Goal: Task Accomplishment & Management: Manage account settings

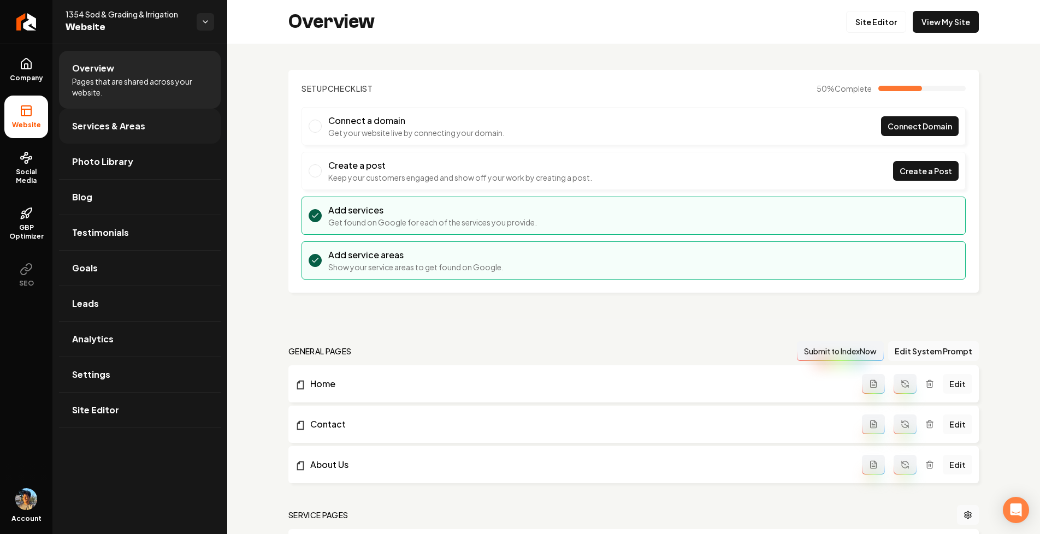
click at [102, 133] on link "Services & Areas" at bounding box center [140, 126] width 162 height 35
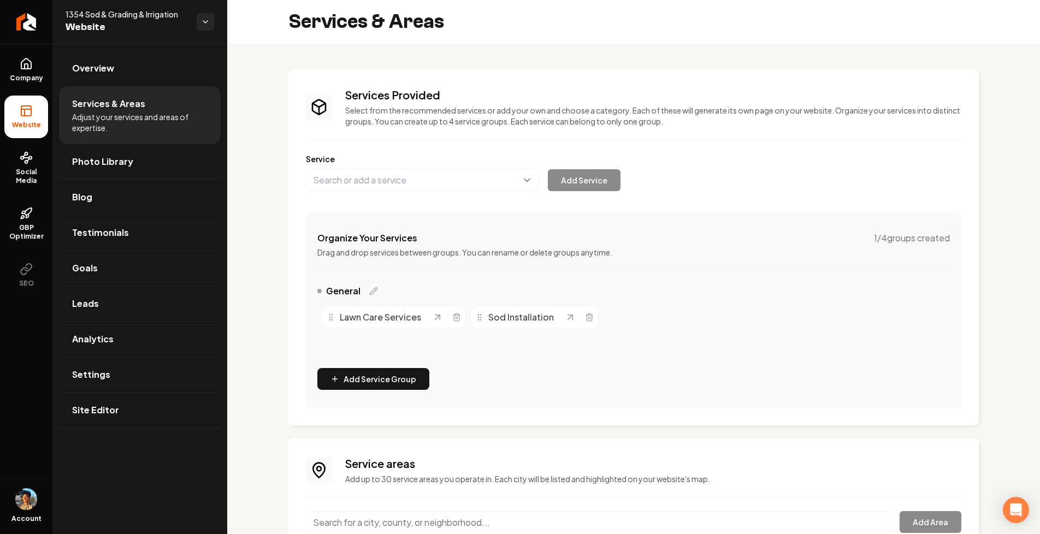
scroll to position [95, 0]
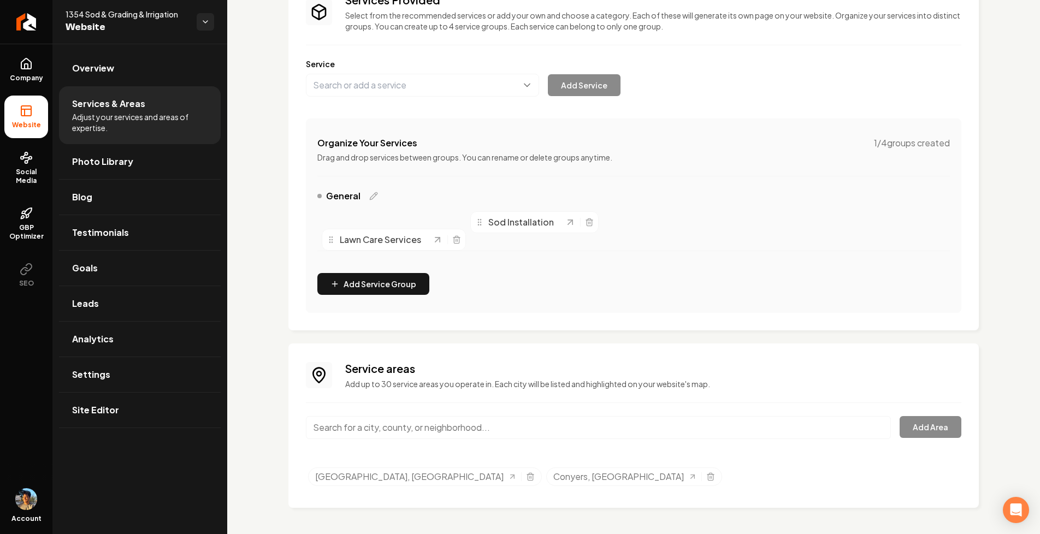
drag, startPoint x: 393, startPoint y: 223, endPoint x: 393, endPoint y: 240, distance: 16.9
click at [393, 240] on span "Lawn Care Services" at bounding box center [380, 239] width 81 height 13
click at [664, 359] on div "Service areas Add up to 30 service areas you operate in. Each city will be list…" at bounding box center [633, 426] width 690 height 164
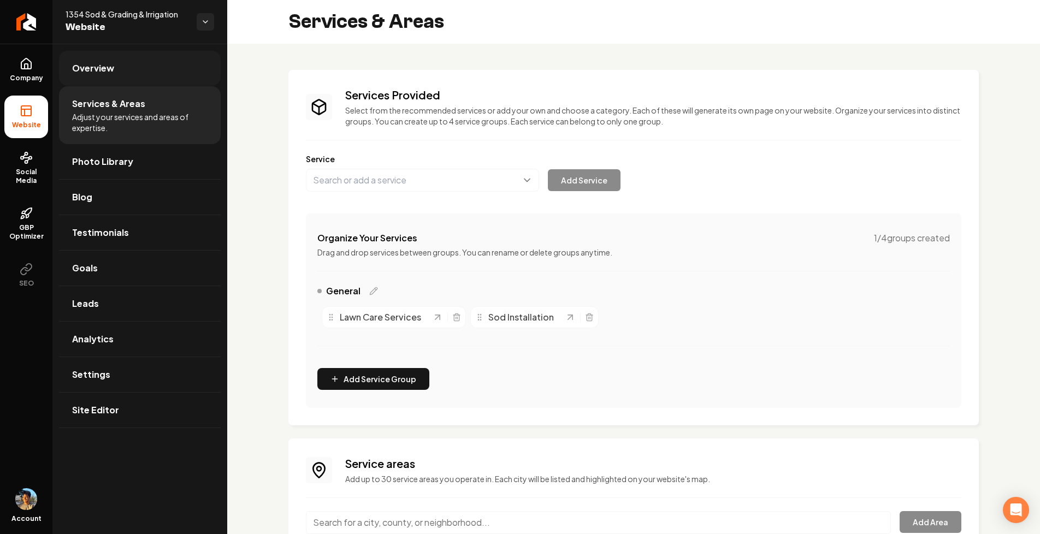
click at [131, 70] on link "Overview" at bounding box center [140, 68] width 162 height 35
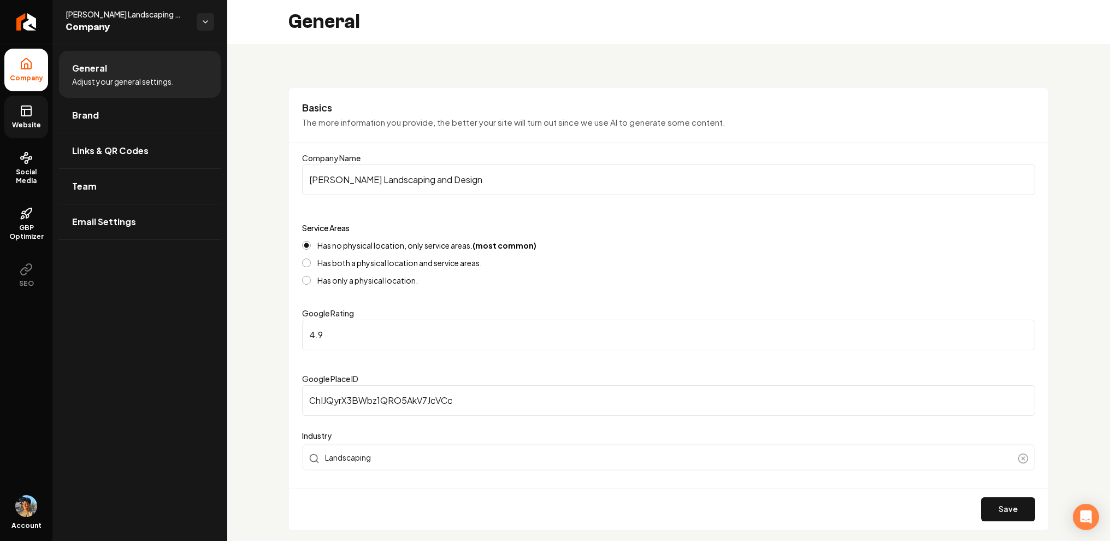
click at [23, 115] on rect at bounding box center [26, 111] width 10 height 10
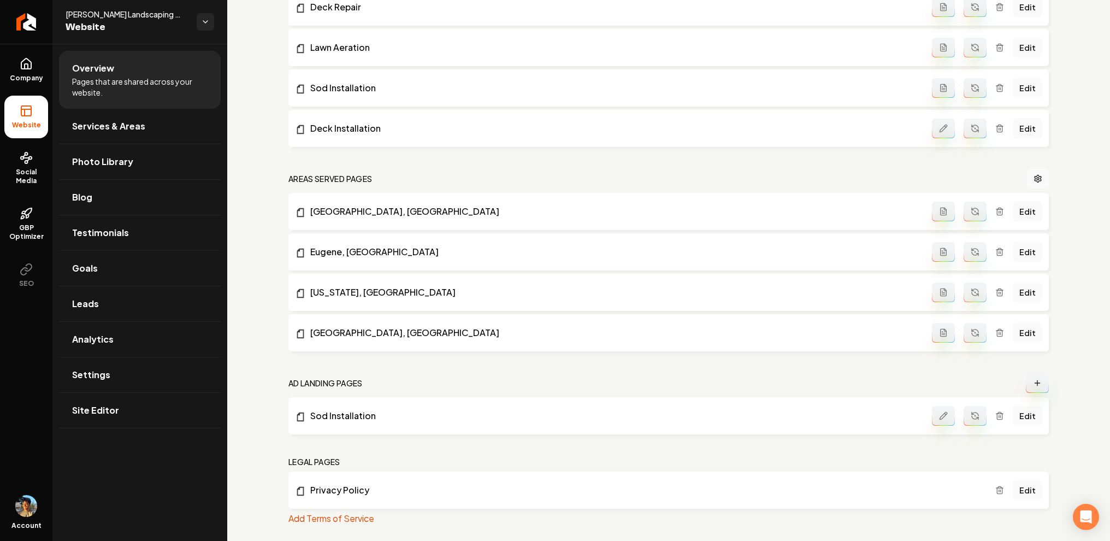
scroll to position [632, 0]
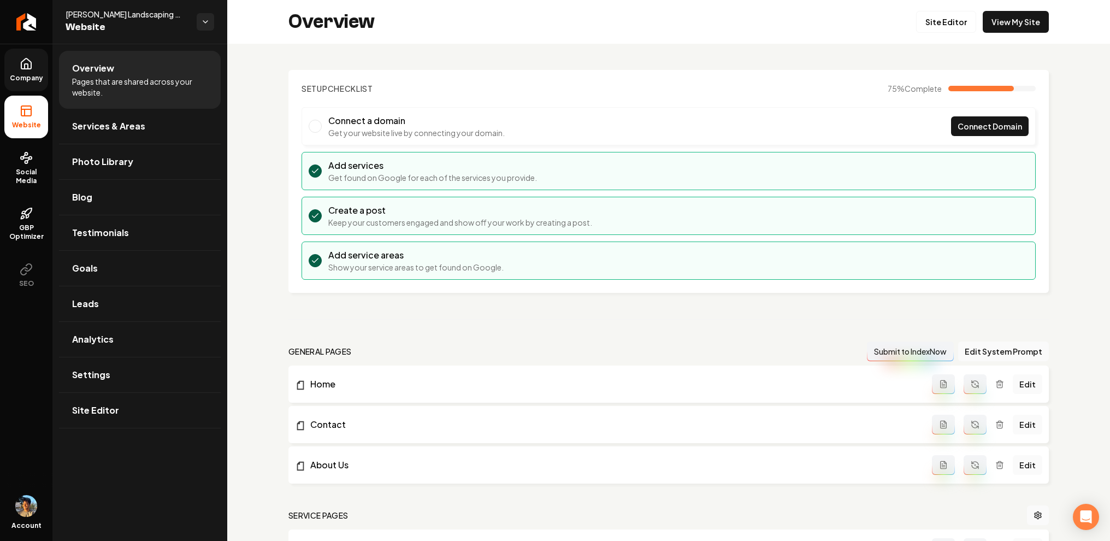
click at [28, 64] on icon at bounding box center [26, 66] width 3 height 5
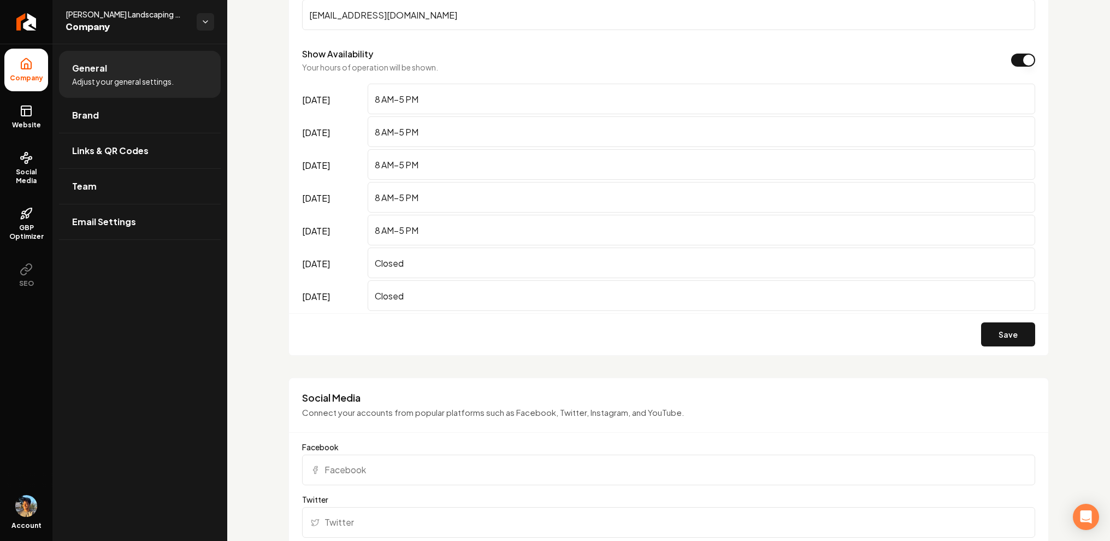
scroll to position [694, 0]
drag, startPoint x: 302, startPoint y: 96, endPoint x: 369, endPoint y: 96, distance: 67.2
click at [369, 96] on div "monday 8 AM–5 PM" at bounding box center [668, 99] width 733 height 33
drag, startPoint x: 298, startPoint y: 96, endPoint x: 495, endPoint y: 99, distance: 197.2
click at [495, 99] on div "Contact Provide essential information about your business or organization's phy…" at bounding box center [668, 107] width 760 height 498
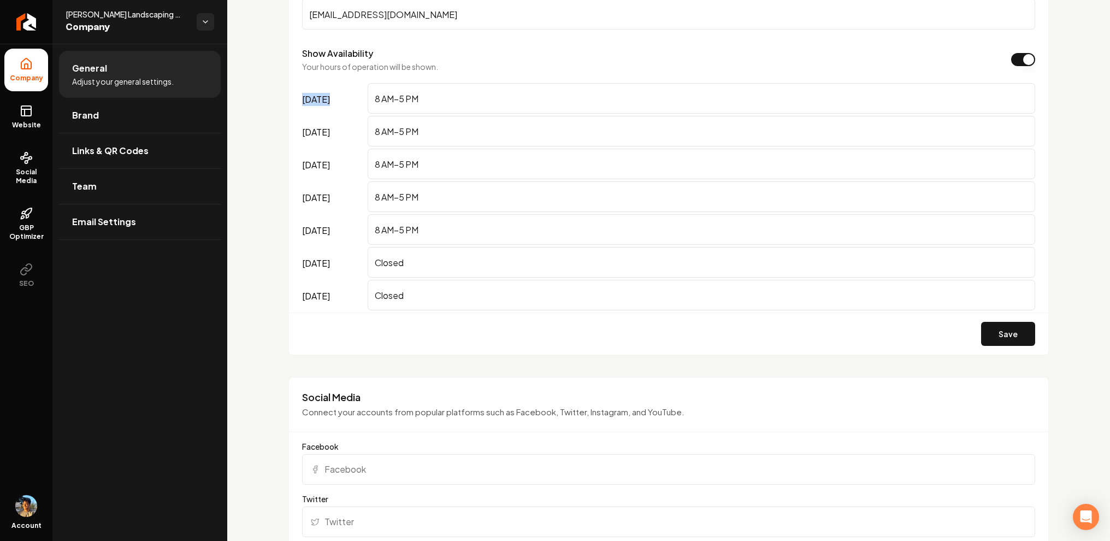
drag, startPoint x: 312, startPoint y: 91, endPoint x: 492, endPoint y: 97, distance: 179.3
click at [492, 97] on div "monday 8 AM–5 PM" at bounding box center [668, 99] width 733 height 33
drag, startPoint x: 290, startPoint y: 91, endPoint x: 512, endPoint y: 92, distance: 222.3
click at [512, 92] on div "Contact Provide essential information about your business or organization's phy…" at bounding box center [668, 107] width 760 height 498
drag, startPoint x: 391, startPoint y: 88, endPoint x: 497, endPoint y: 88, distance: 106.5
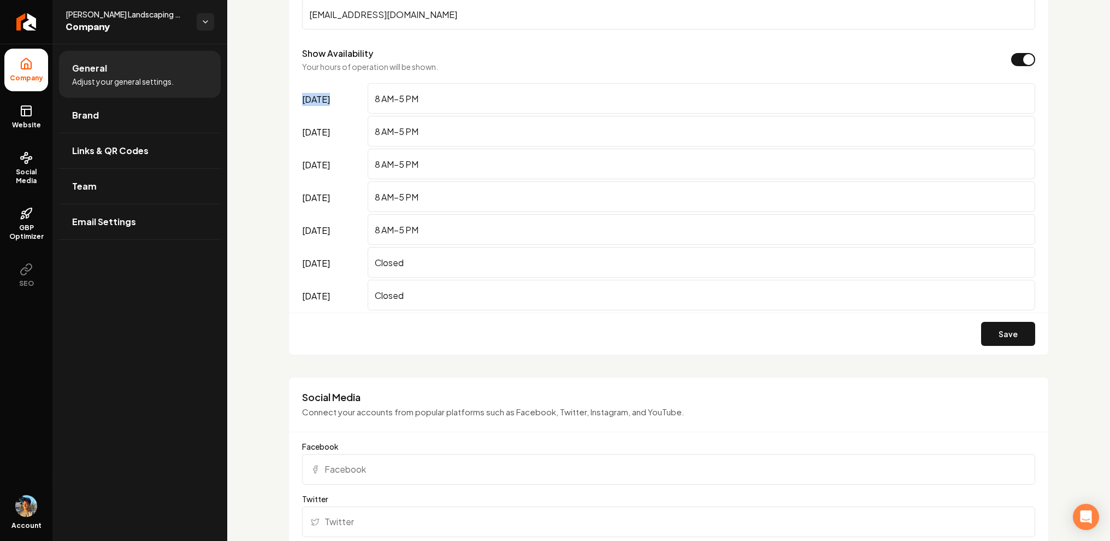
click at [494, 88] on div "Contact Provide essential information about your business or organization's phy…" at bounding box center [668, 107] width 760 height 498
click at [327, 89] on label "[DATE]" at bounding box center [332, 99] width 61 height 33
click at [368, 89] on input "8 AM–5 PM" at bounding box center [702, 98] width 668 height 31
click at [338, 110] on label "[DATE]" at bounding box center [332, 99] width 61 height 33
click at [368, 110] on input "8 AM–5 PM" at bounding box center [702, 98] width 668 height 31
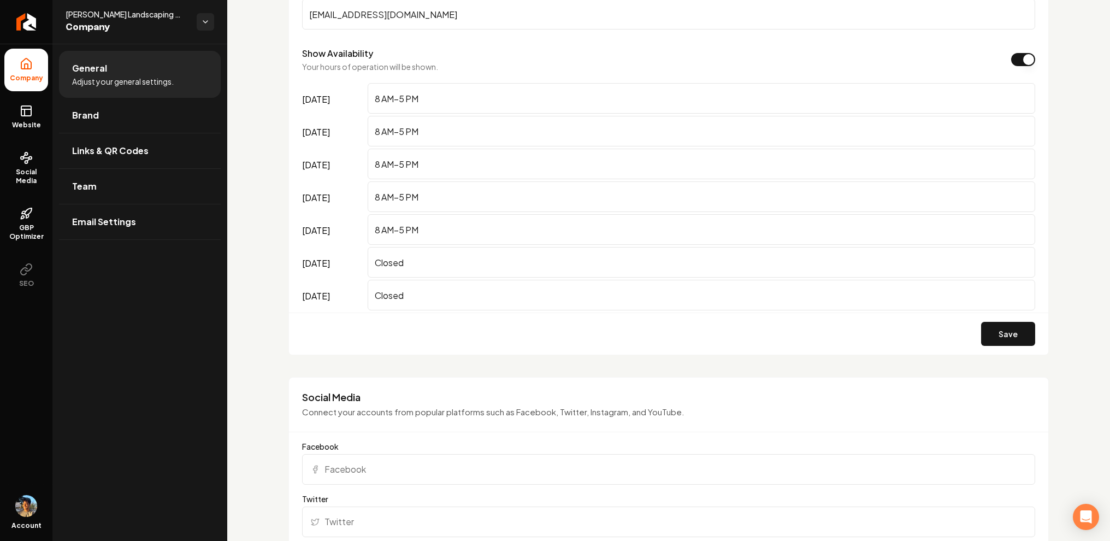
click at [345, 153] on label "[DATE]" at bounding box center [332, 165] width 61 height 33
click at [368, 153] on input "8 AM–5 PM" at bounding box center [702, 164] width 668 height 31
click at [284, 149] on div "Basics The more information you provide, the better your site will turn out sin…" at bounding box center [668, 463] width 883 height 2228
drag, startPoint x: 319, startPoint y: 95, endPoint x: 334, endPoint y: 95, distance: 15.3
click at [329, 95] on label "[DATE]" at bounding box center [332, 99] width 61 height 33
